Goal: Task Accomplishment & Management: Complete application form

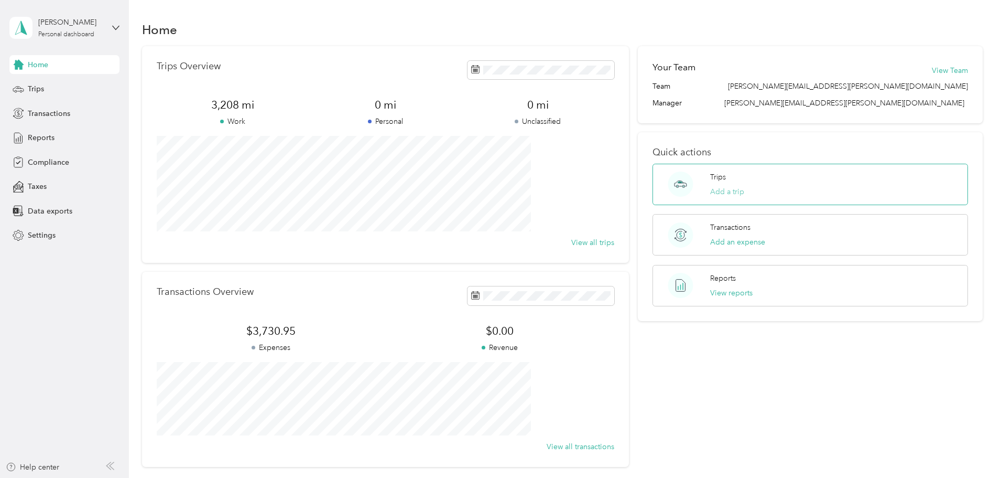
click at [711, 193] on button "Add a trip" at bounding box center [727, 191] width 34 height 11
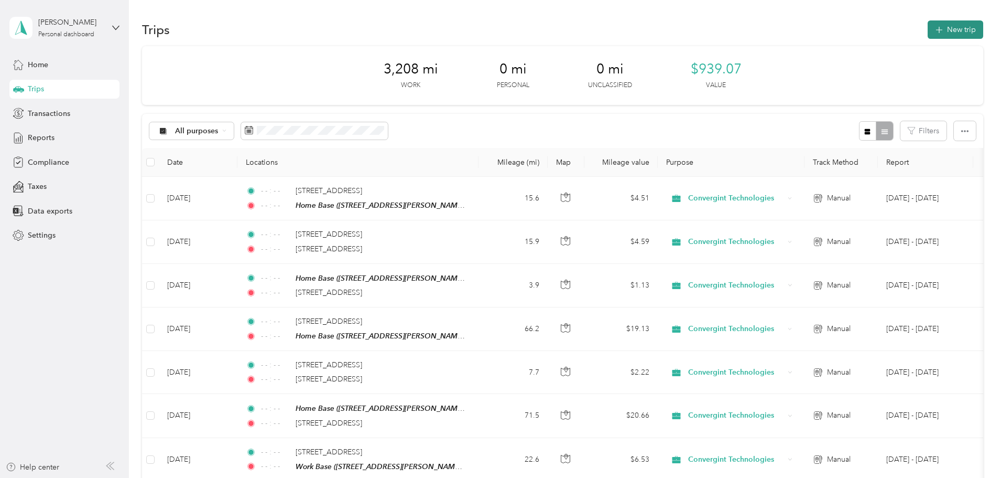
click at [928, 28] on button "New trip" at bounding box center [956, 29] width 56 height 18
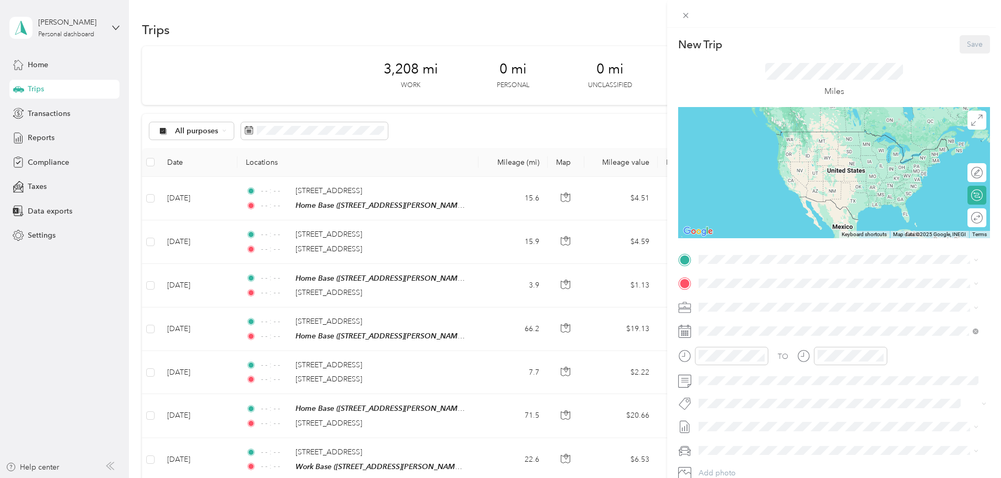
click at [740, 405] on strong "Home Base" at bounding box center [738, 399] width 39 height 9
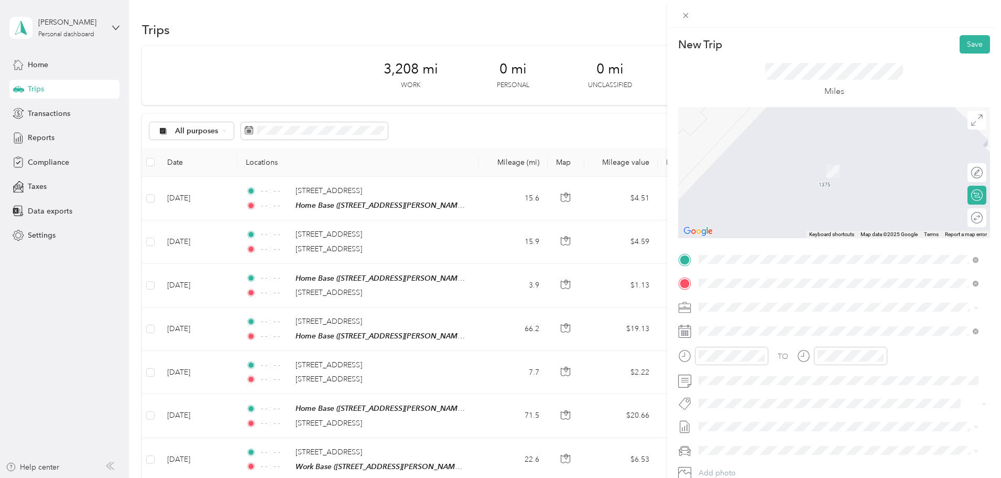
click at [736, 323] on span "[STREET_ADDRESS][US_STATE]" at bounding box center [771, 320] width 105 height 9
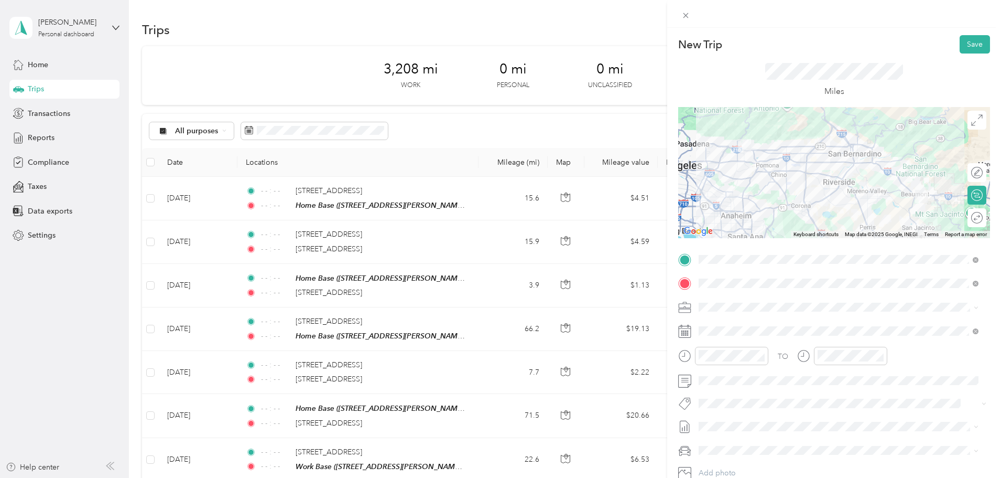
drag, startPoint x: 763, startPoint y: 357, endPoint x: 784, endPoint y: 357, distance: 21.0
click at [764, 357] on icon "close-circle" at bounding box center [761, 355] width 7 height 7
click at [881, 355] on icon "close-circle" at bounding box center [880, 355] width 7 height 7
click at [966, 45] on button "Save" at bounding box center [975, 44] width 30 height 18
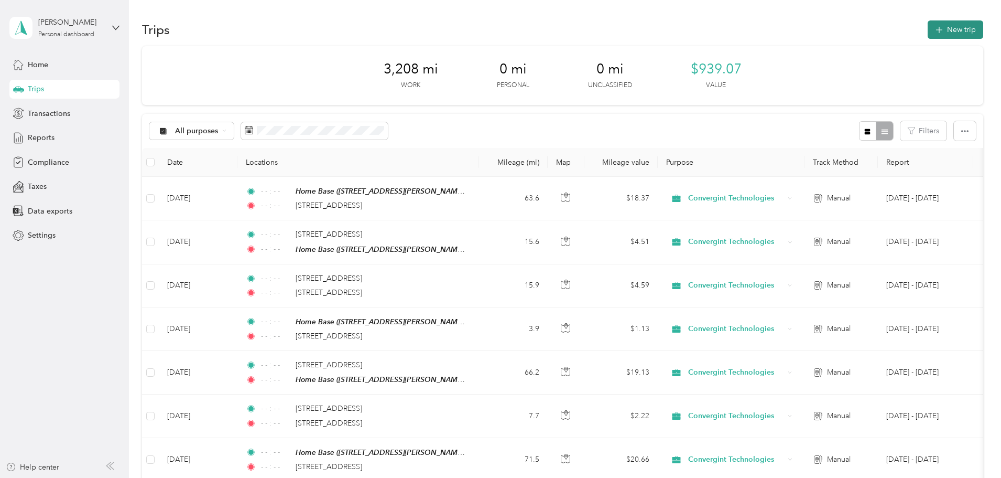
click at [928, 29] on button "New trip" at bounding box center [956, 29] width 56 height 18
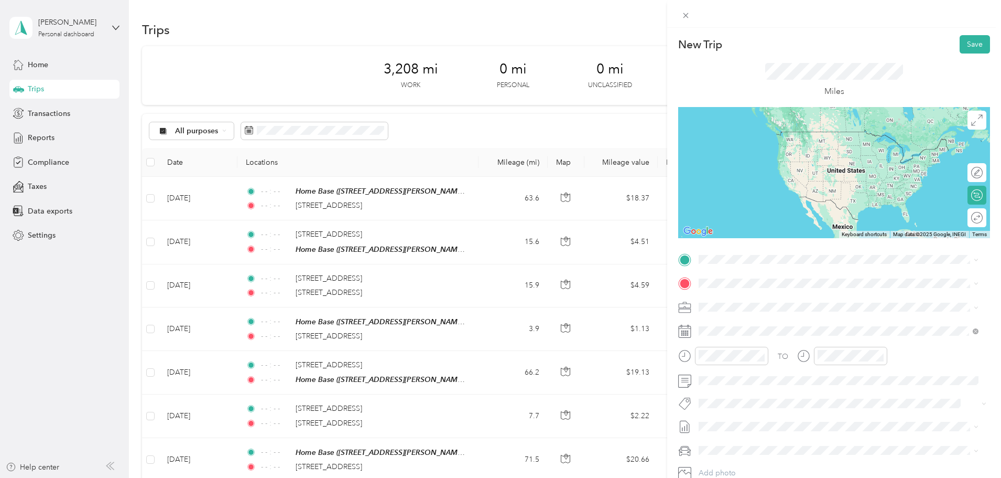
click at [742, 299] on span "[STREET_ADDRESS][US_STATE]" at bounding box center [771, 293] width 105 height 9
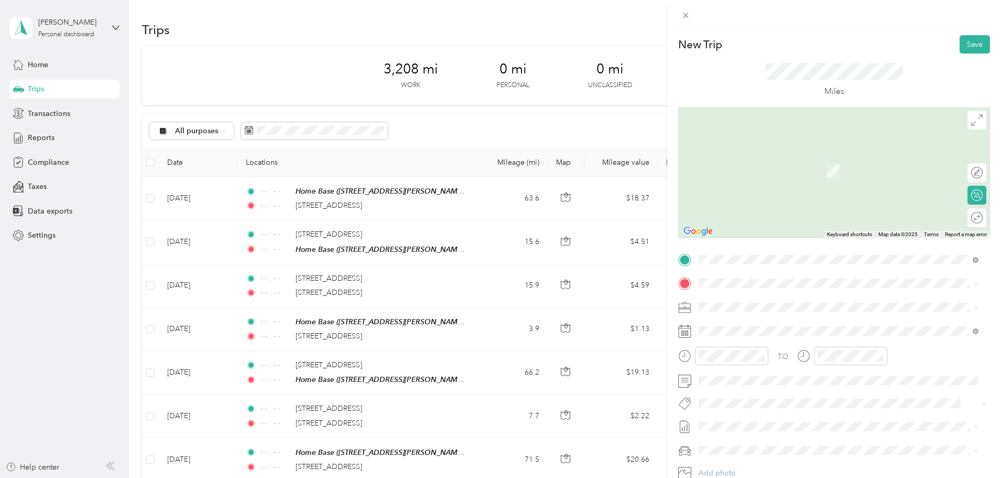
click at [725, 329] on div "Work Base [STREET_ADDRESS][PERSON_NAME][US_STATE]" at bounding box center [800, 331] width 163 height 22
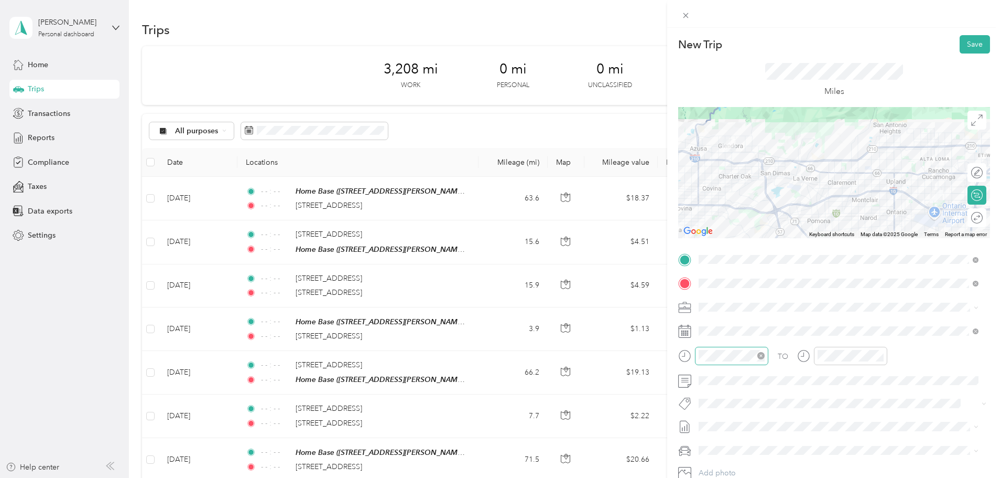
click at [761, 356] on icon "close-circle" at bounding box center [761, 355] width 7 height 7
click at [881, 356] on icon "close-circle" at bounding box center [880, 355] width 7 height 7
drag, startPoint x: 969, startPoint y: 46, endPoint x: 893, endPoint y: 119, distance: 104.9
click at [967, 47] on button "Save" at bounding box center [975, 44] width 30 height 18
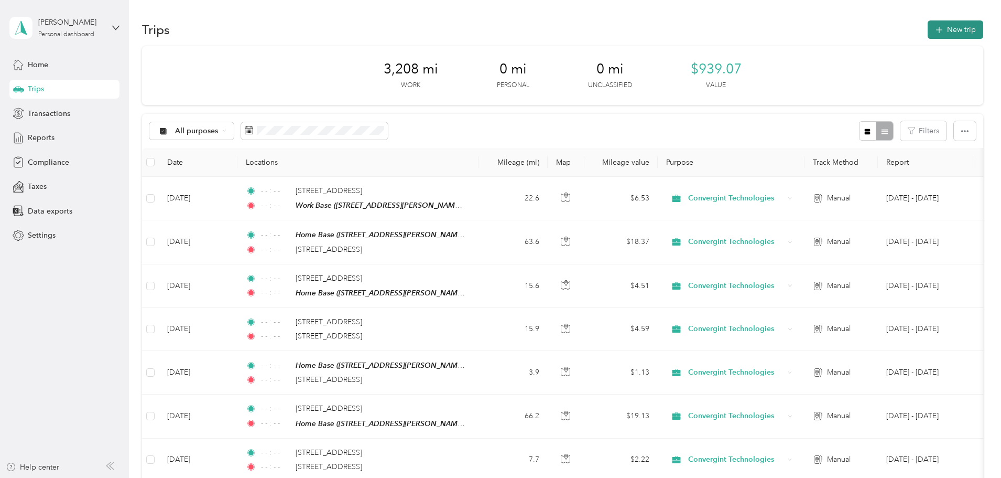
click at [928, 37] on button "New trip" at bounding box center [956, 29] width 56 height 18
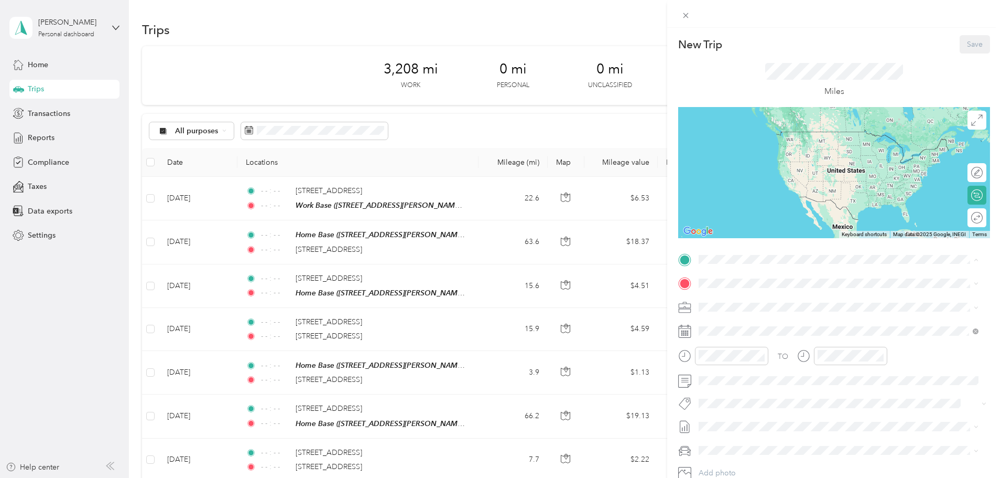
click at [729, 310] on span "[STREET_ADDRESS][PERSON_NAME][US_STATE]" at bounding box center [800, 312] width 163 height 9
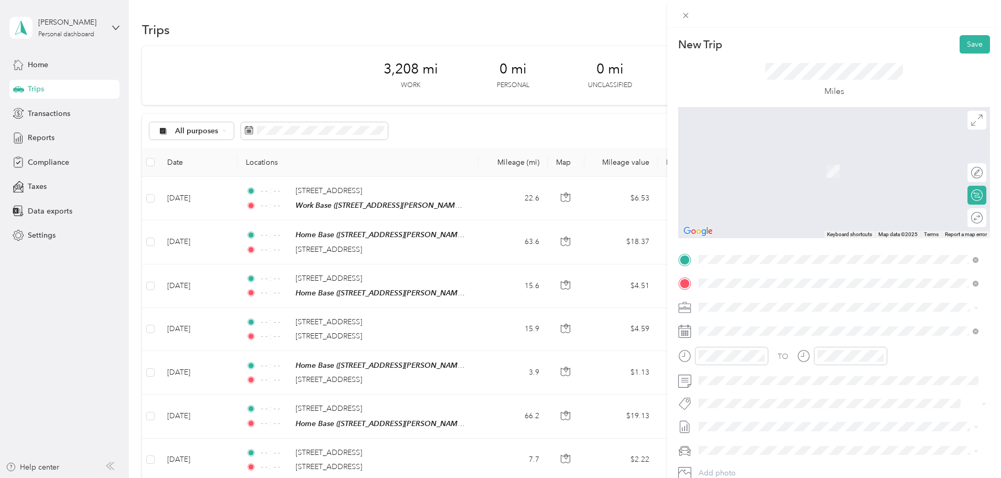
click at [758, 326] on span "[STREET_ADDRESS][US_STATE]" at bounding box center [771, 320] width 105 height 9
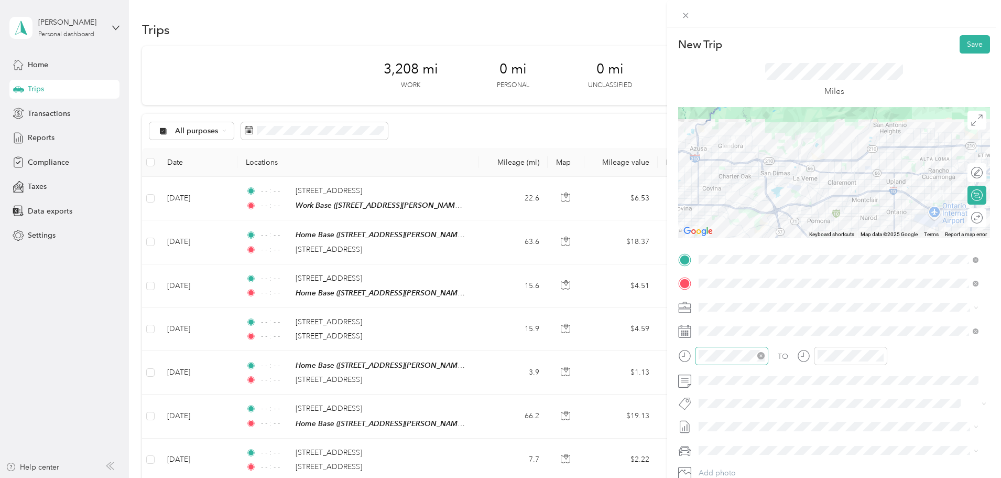
click at [762, 356] on icon "close-circle" at bounding box center [761, 355] width 7 height 7
click at [880, 353] on icon "close-circle" at bounding box center [880, 355] width 7 height 7
click at [966, 45] on button "Save" at bounding box center [975, 44] width 30 height 18
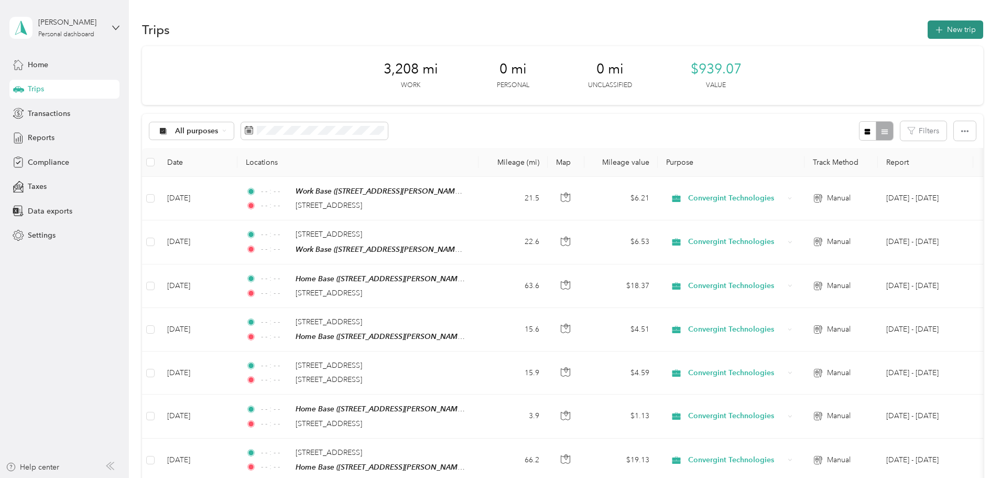
click at [928, 37] on button "New trip" at bounding box center [956, 29] width 56 height 18
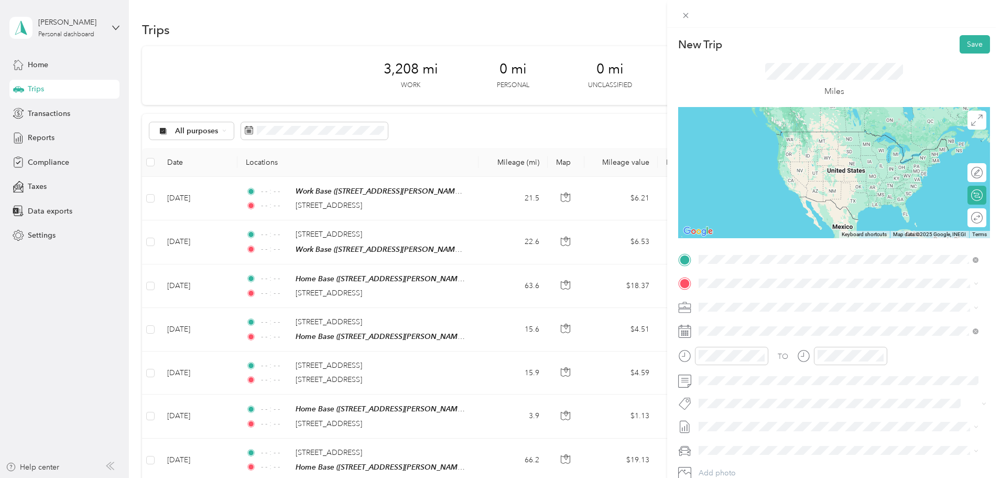
click at [760, 302] on span "[STREET_ADDRESS][US_STATE]" at bounding box center [771, 297] width 105 height 9
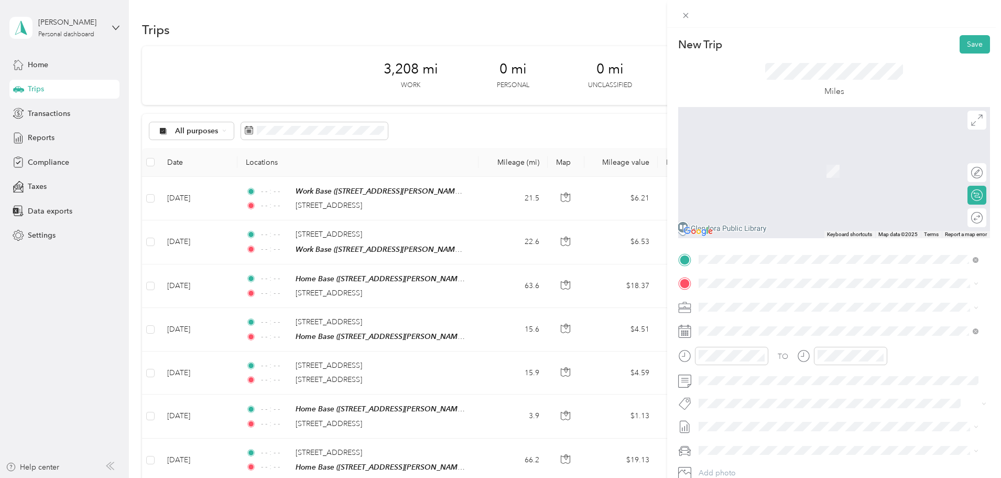
drag, startPoint x: 742, startPoint y: 340, endPoint x: 736, endPoint y: 333, distance: 9.3
click at [741, 340] on div "Work Base [STREET_ADDRESS][PERSON_NAME][US_STATE]" at bounding box center [800, 331] width 163 height 22
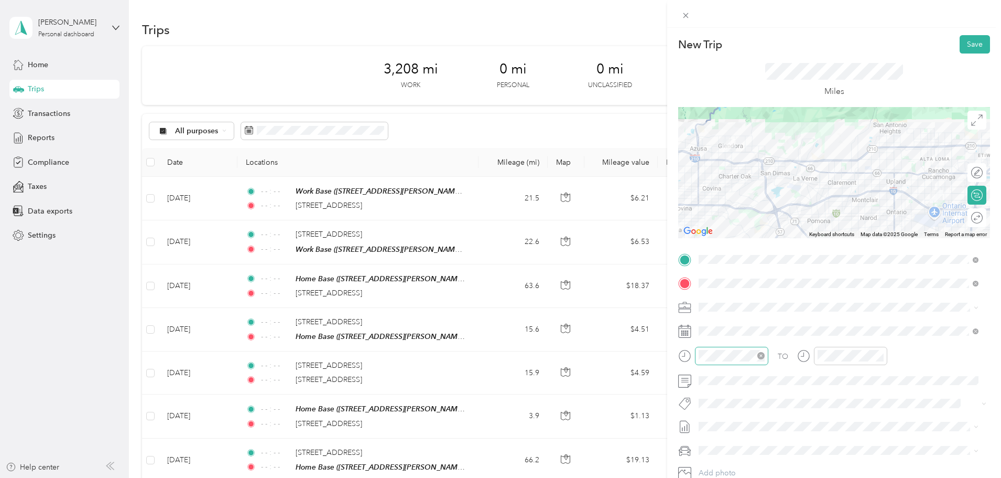
click at [760, 357] on icon "close-circle" at bounding box center [761, 355] width 7 height 7
drag, startPoint x: 882, startPoint y: 355, endPoint x: 791, endPoint y: 366, distance: 92.3
click at [881, 357] on icon "close-circle" at bounding box center [880, 355] width 7 height 7
click at [682, 382] on div at bounding box center [834, 380] width 312 height 17
click at [966, 44] on button "Save" at bounding box center [975, 44] width 30 height 18
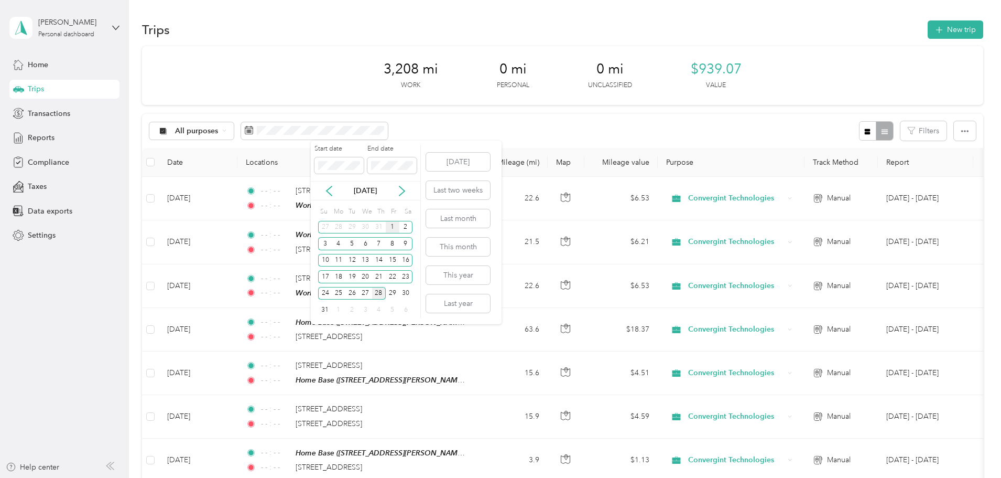
drag, startPoint x: 393, startPoint y: 228, endPoint x: 387, endPoint y: 228, distance: 5.8
click at [393, 228] on div "1" at bounding box center [393, 227] width 14 height 13
click at [326, 310] on div "31" at bounding box center [325, 309] width 14 height 13
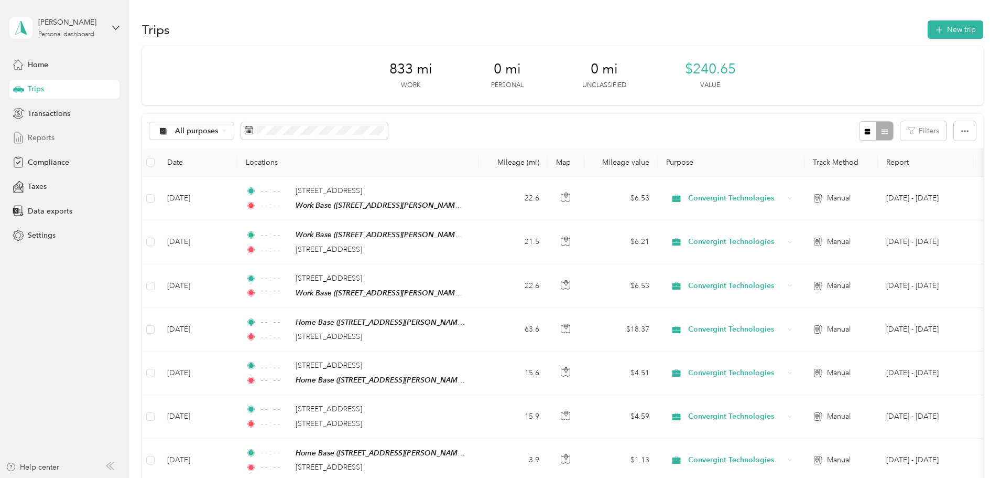
click at [37, 136] on span "Reports" at bounding box center [41, 137] width 27 height 11
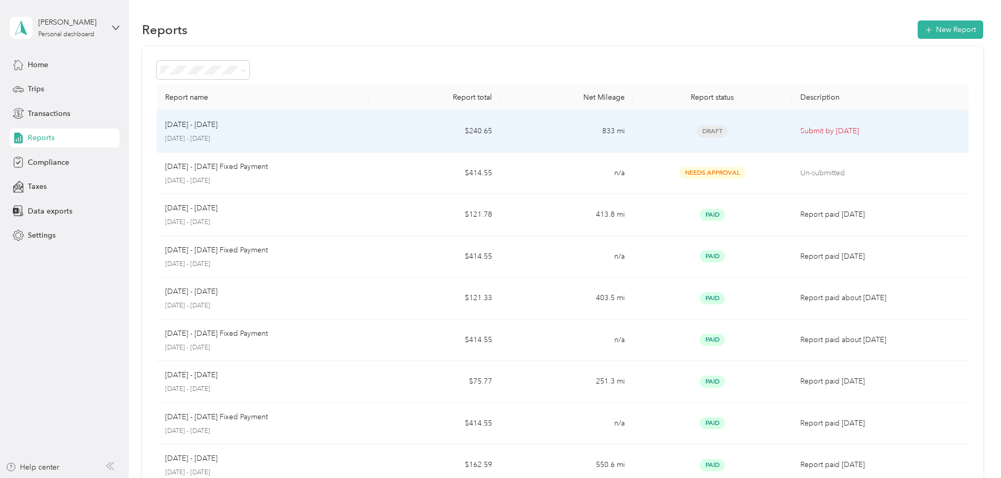
click at [218, 130] on p "[DATE] - [DATE]" at bounding box center [191, 125] width 52 height 12
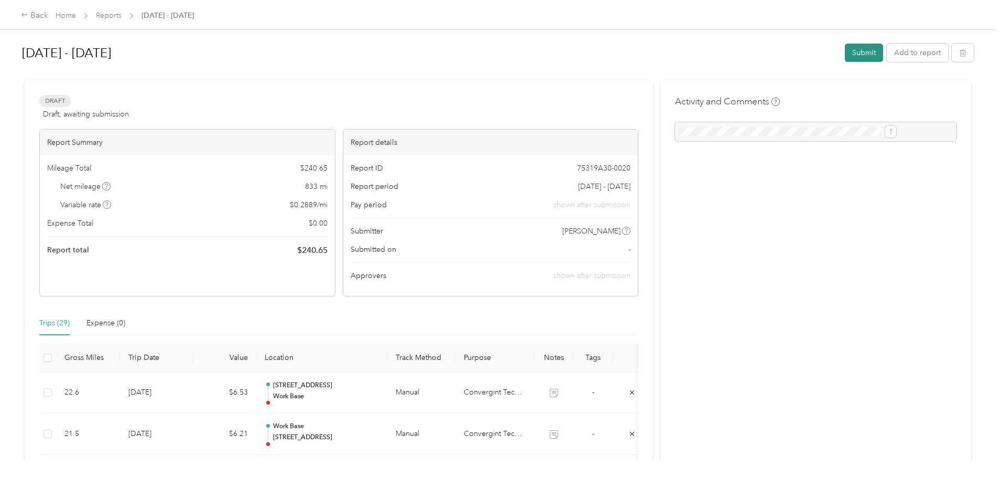
drag, startPoint x: 776, startPoint y: 53, endPoint x: 785, endPoint y: 52, distance: 8.4
click at [845, 52] on button "Submit" at bounding box center [864, 53] width 38 height 18
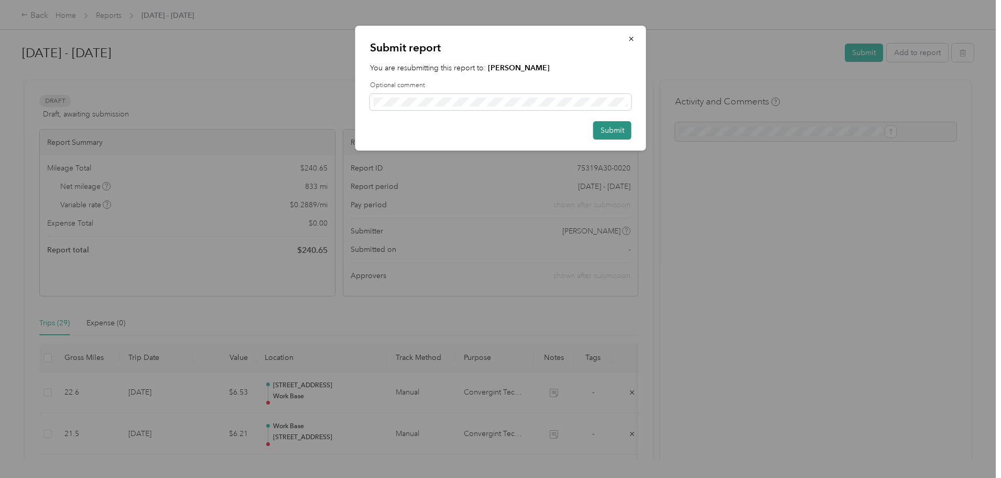
click at [608, 130] on button "Submit" at bounding box center [612, 130] width 38 height 18
